Goal: Task Accomplishment & Management: Use online tool/utility

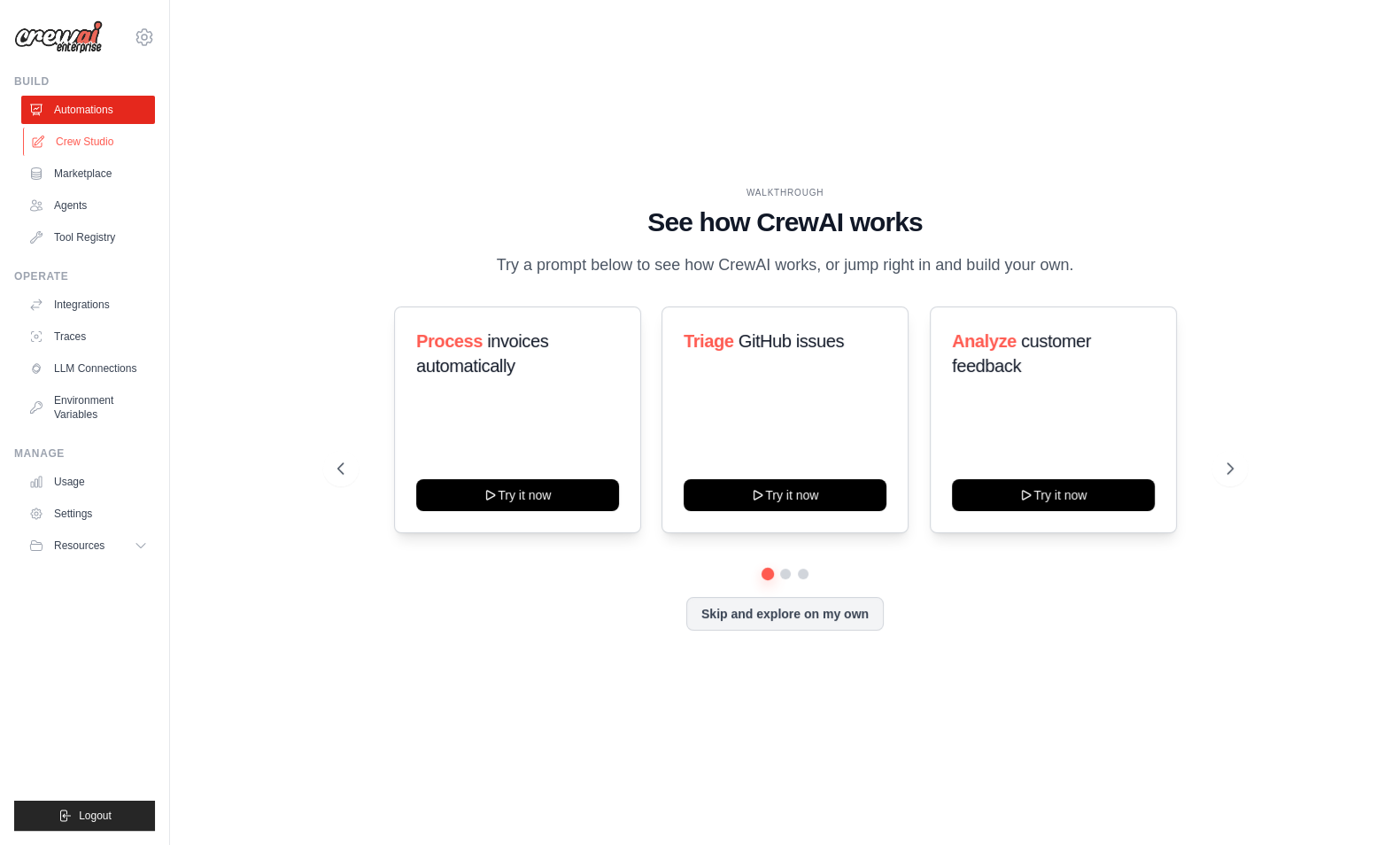
click at [77, 142] on link "Crew Studio" at bounding box center [89, 141] width 134 height 29
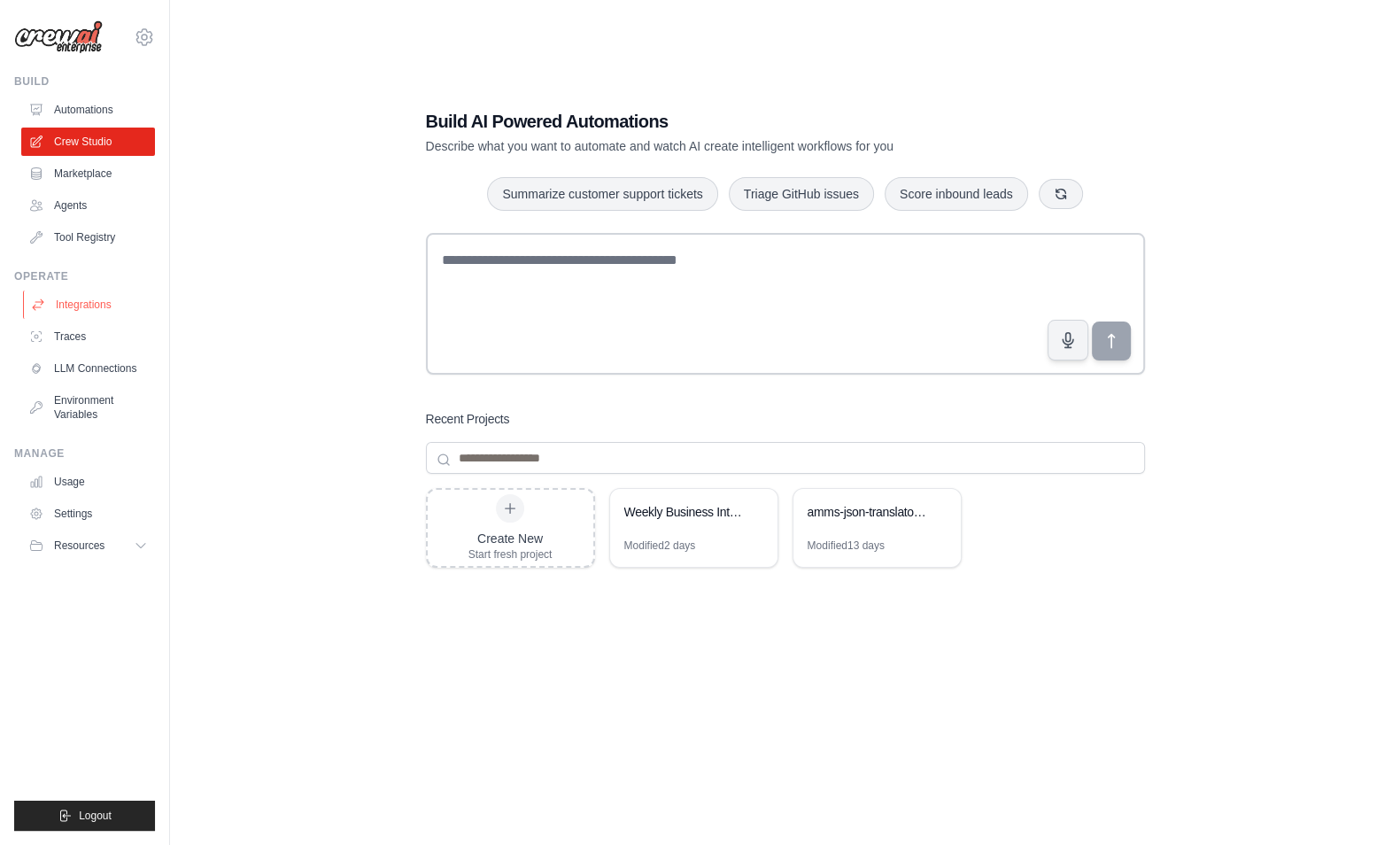
click at [100, 299] on link "Integrations" at bounding box center [89, 304] width 134 height 29
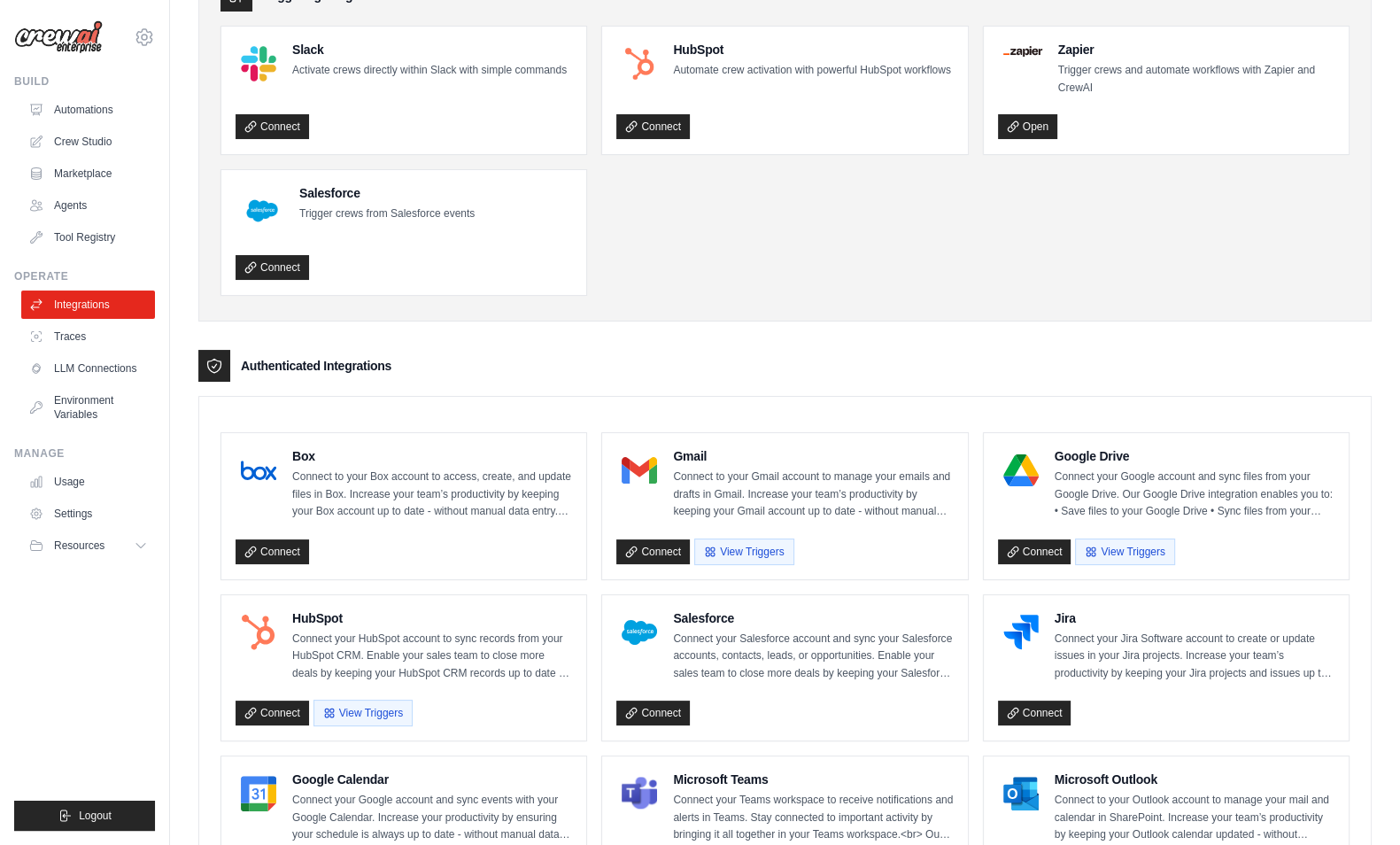
scroll to position [130, 0]
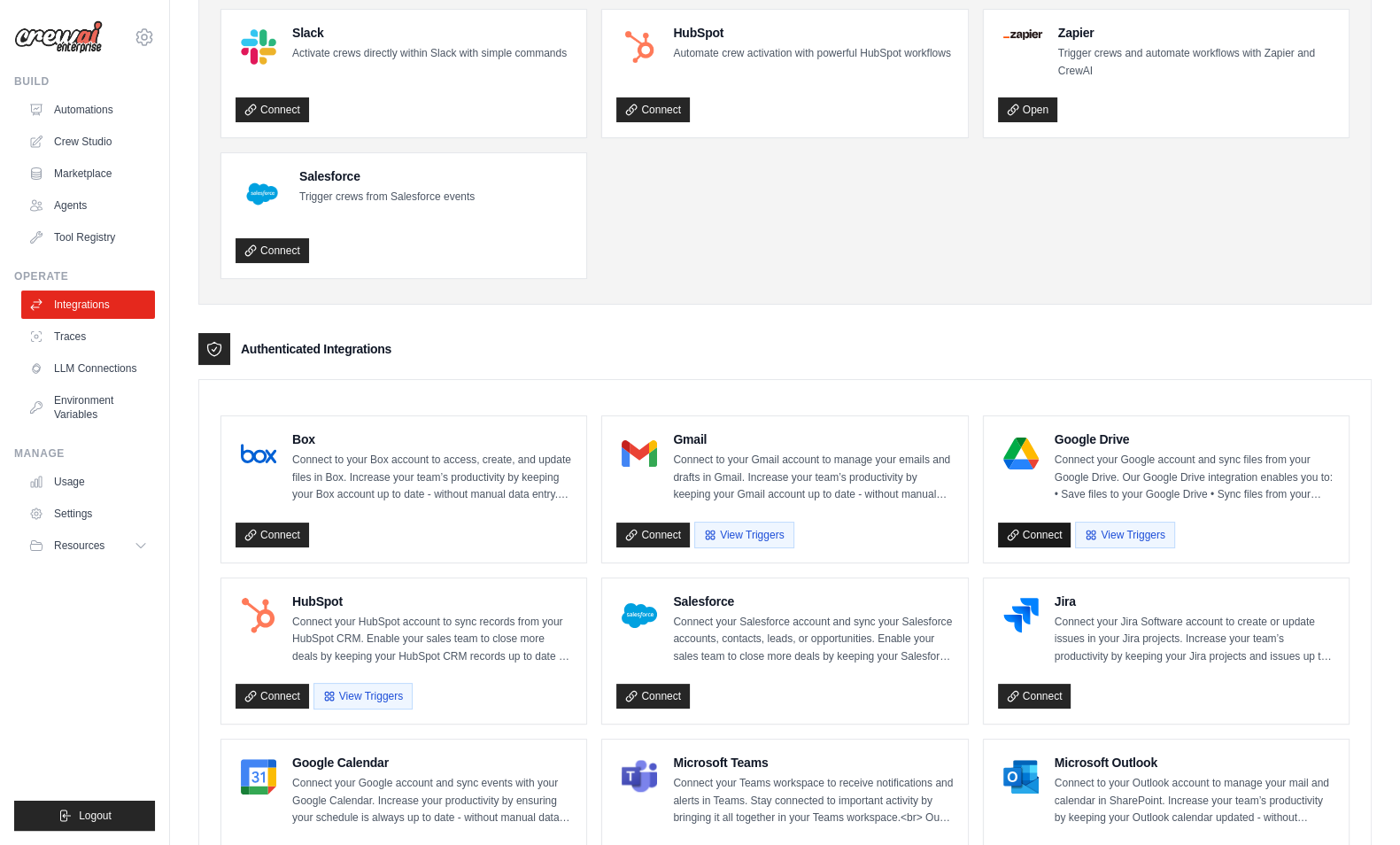
click at [1030, 532] on link "Connect" at bounding box center [1035, 534] width 74 height 25
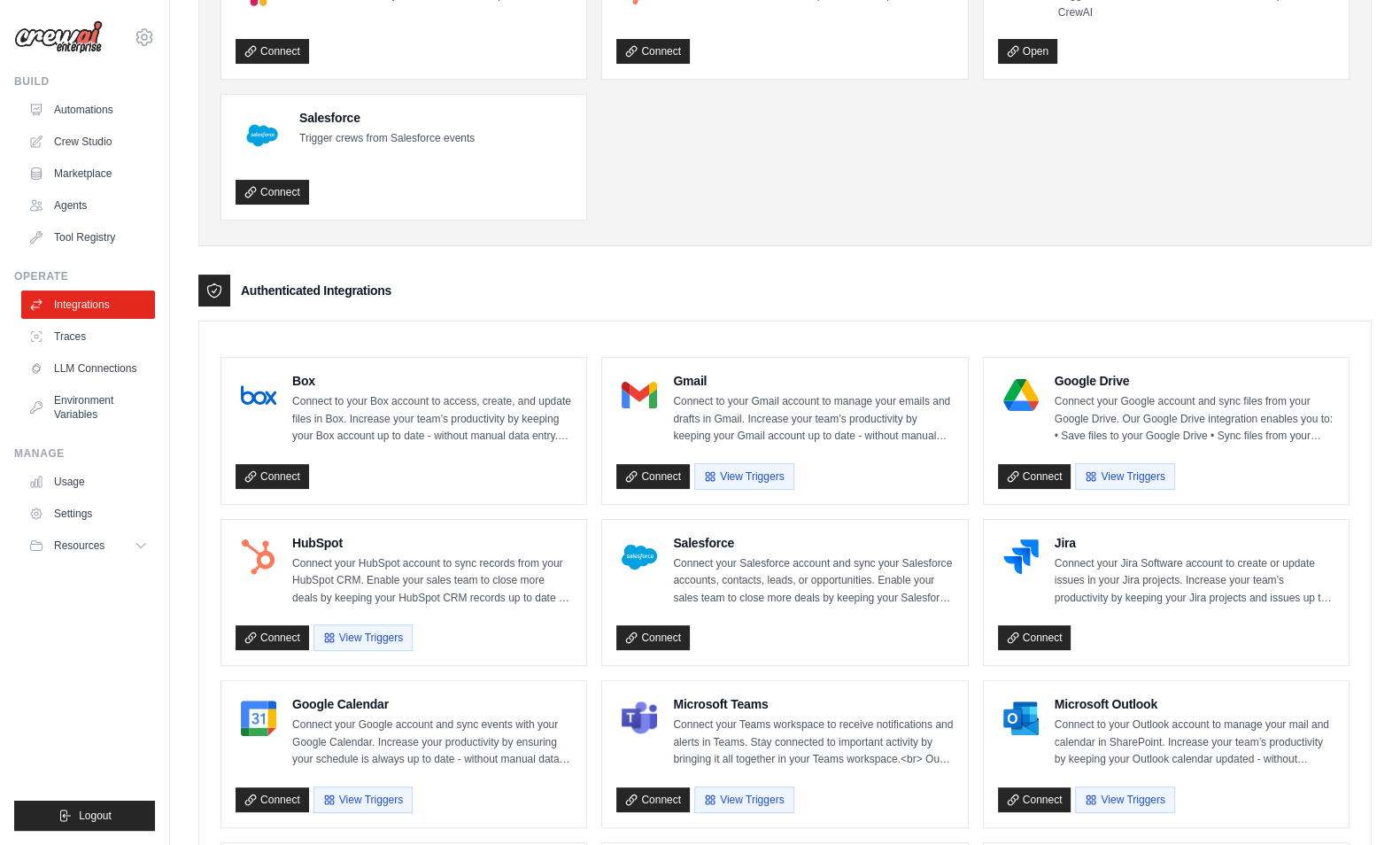
scroll to position [277, 0]
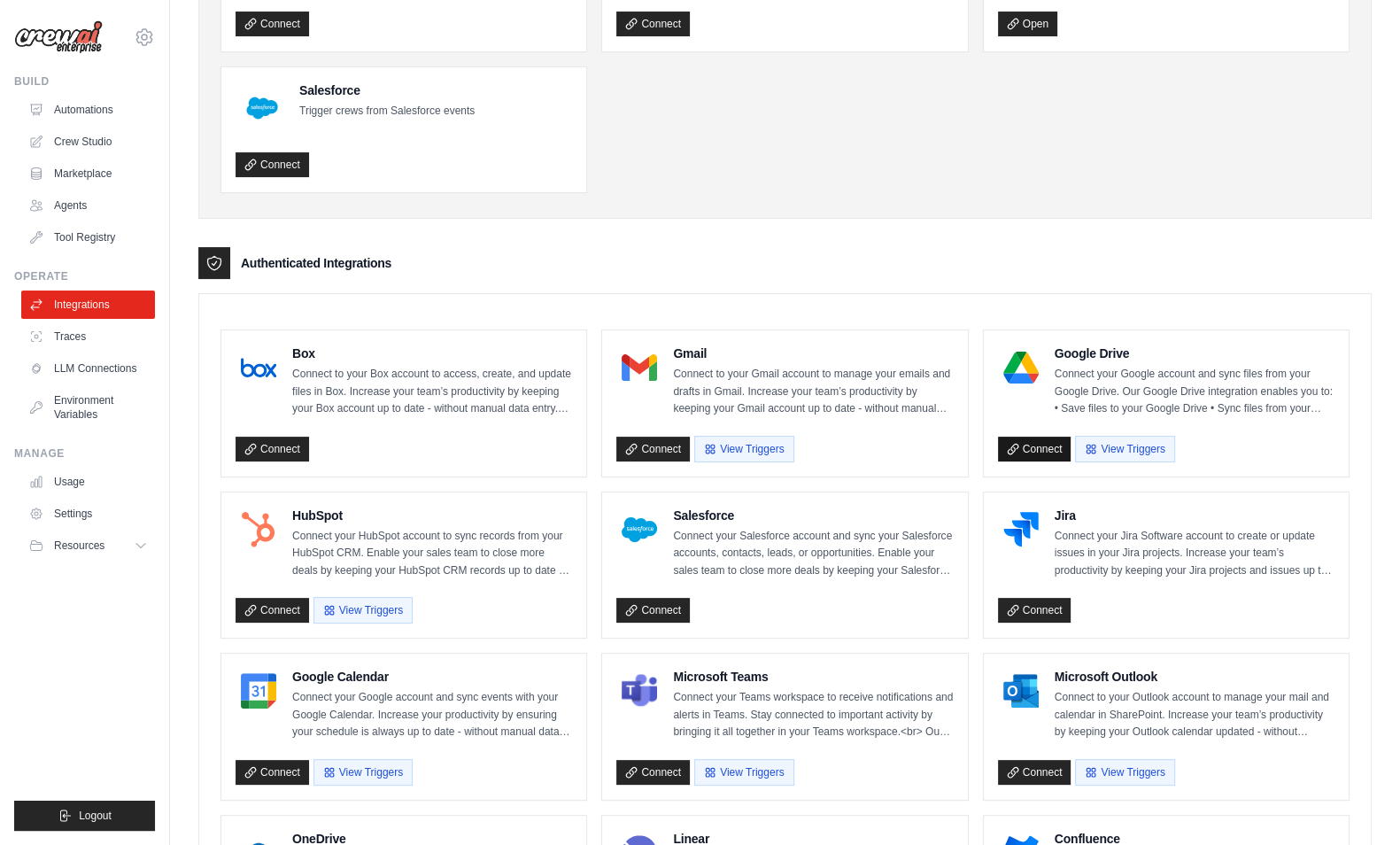
click at [1031, 446] on link "Connect" at bounding box center [1035, 448] width 74 height 25
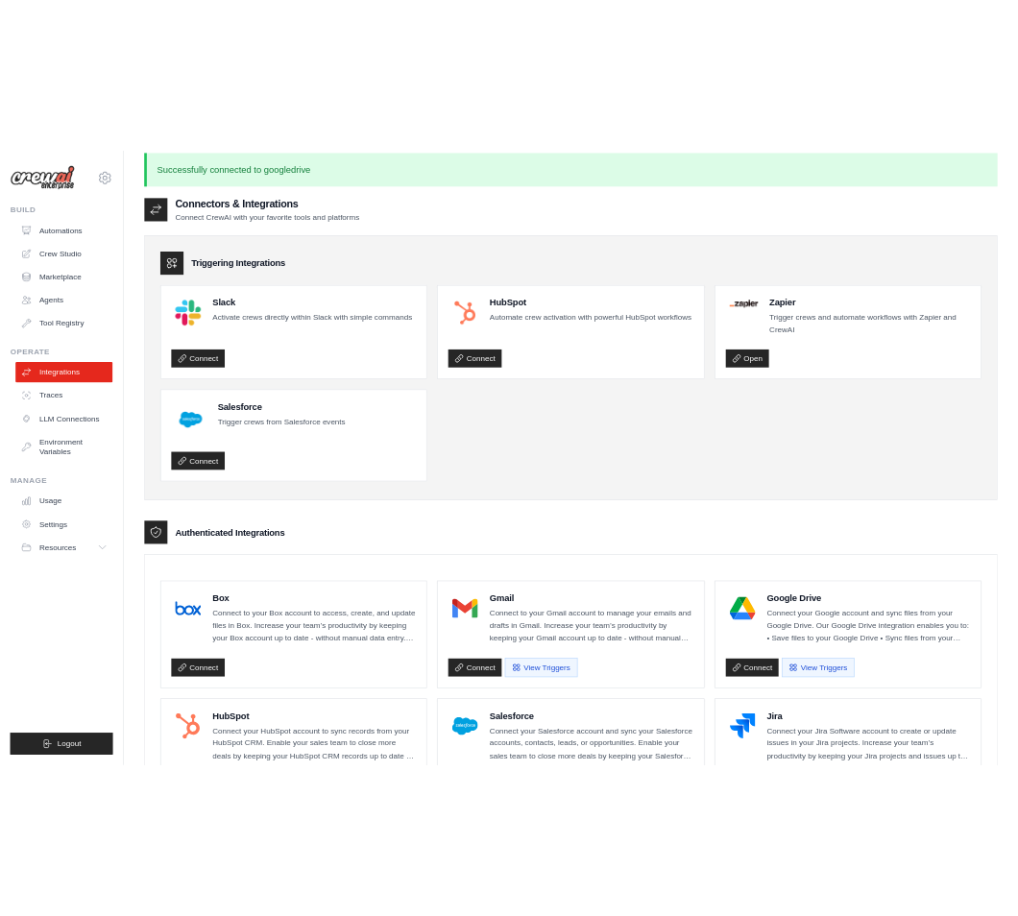
scroll to position [0, 0]
